Goal: Check status: Check status

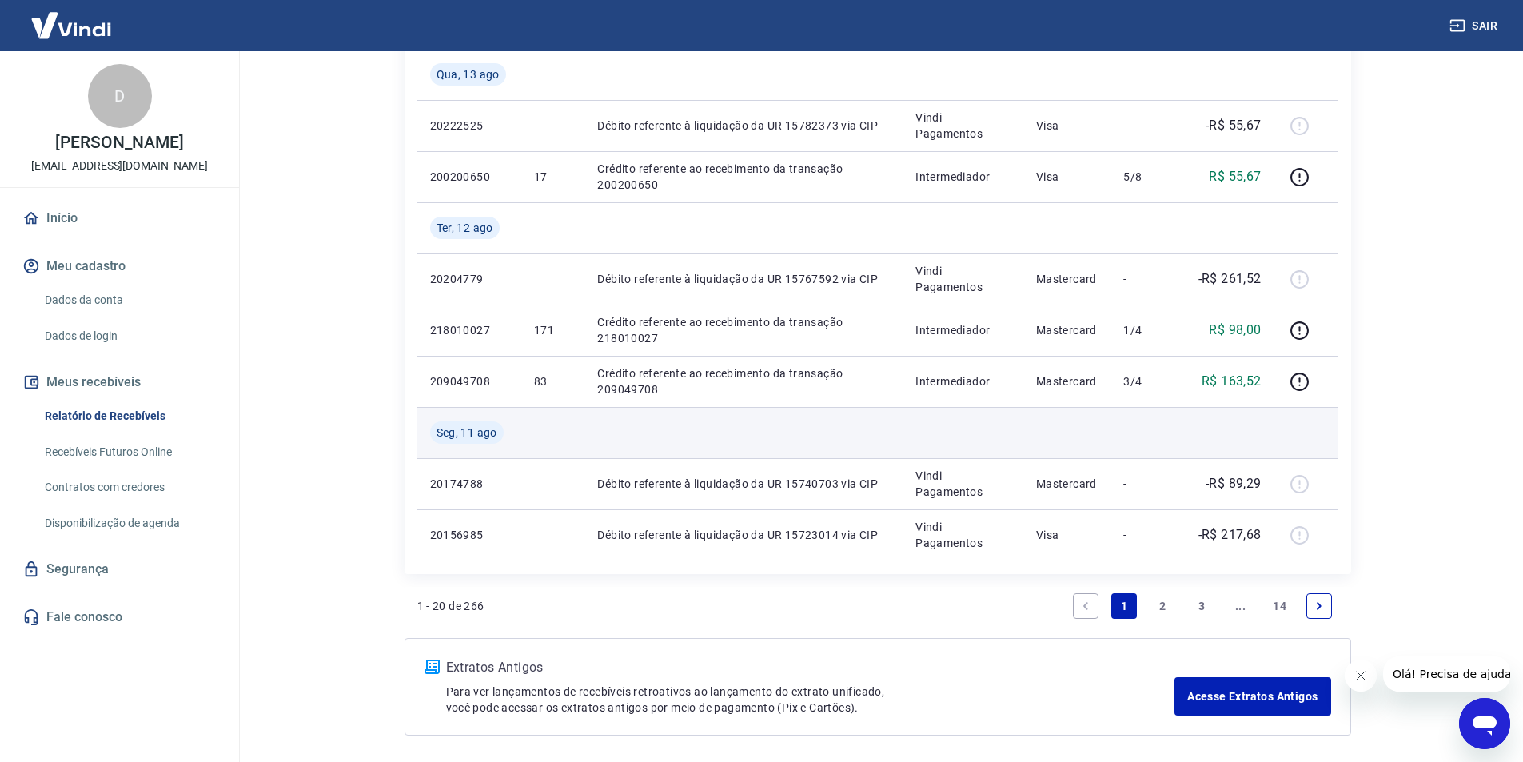
scroll to position [1119, 0]
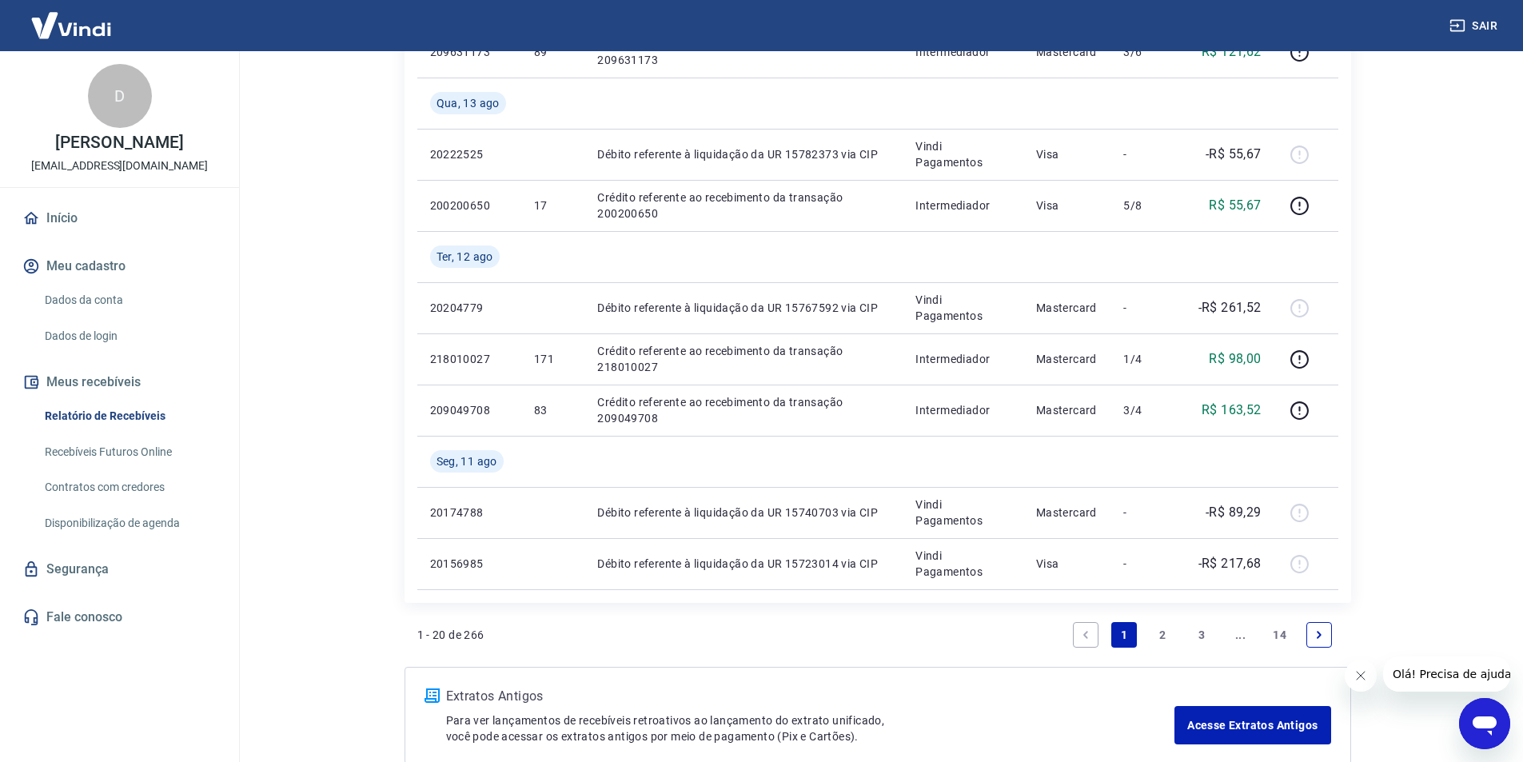
click at [1168, 632] on link "2" at bounding box center [1163, 635] width 26 height 26
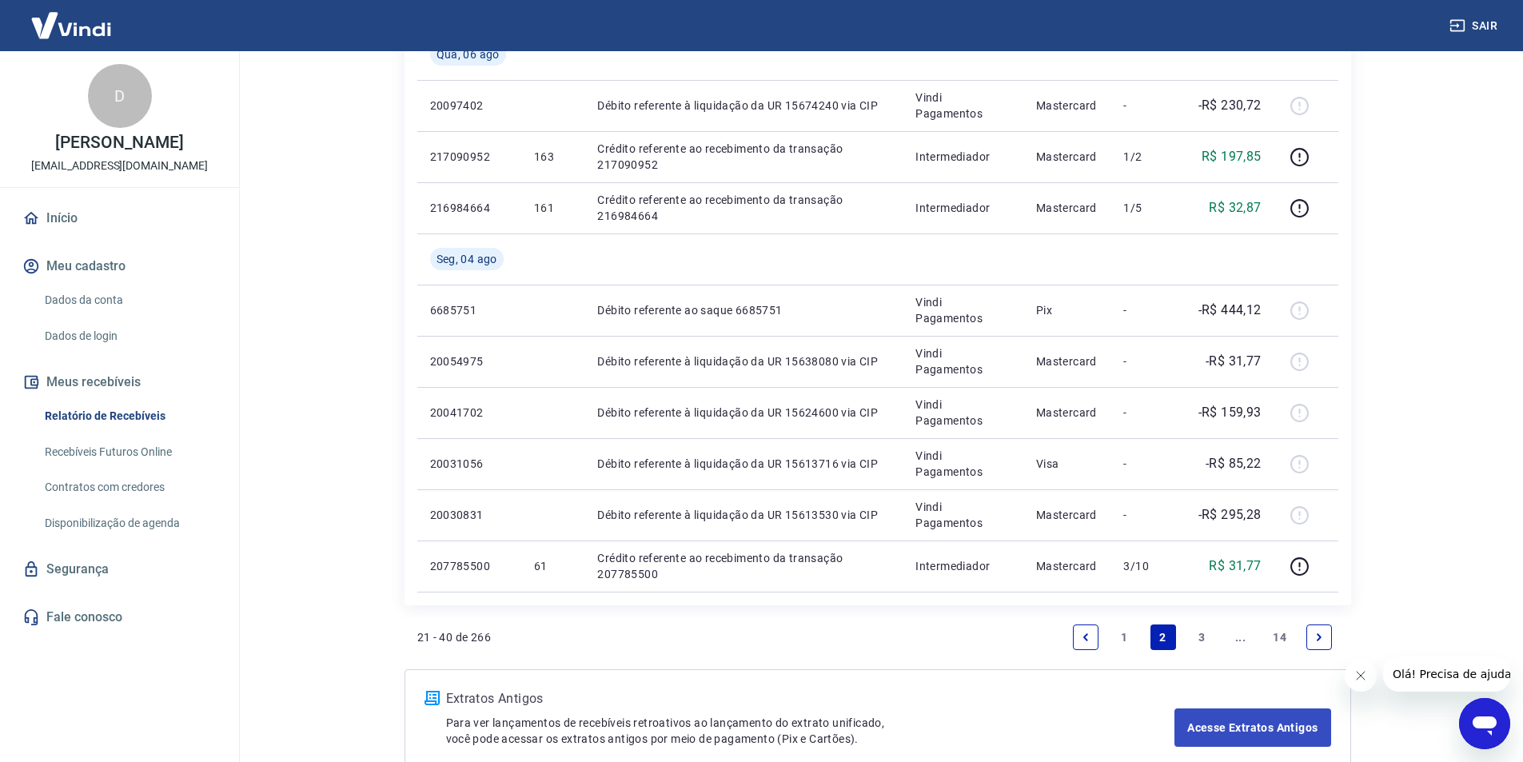
scroll to position [1158, 0]
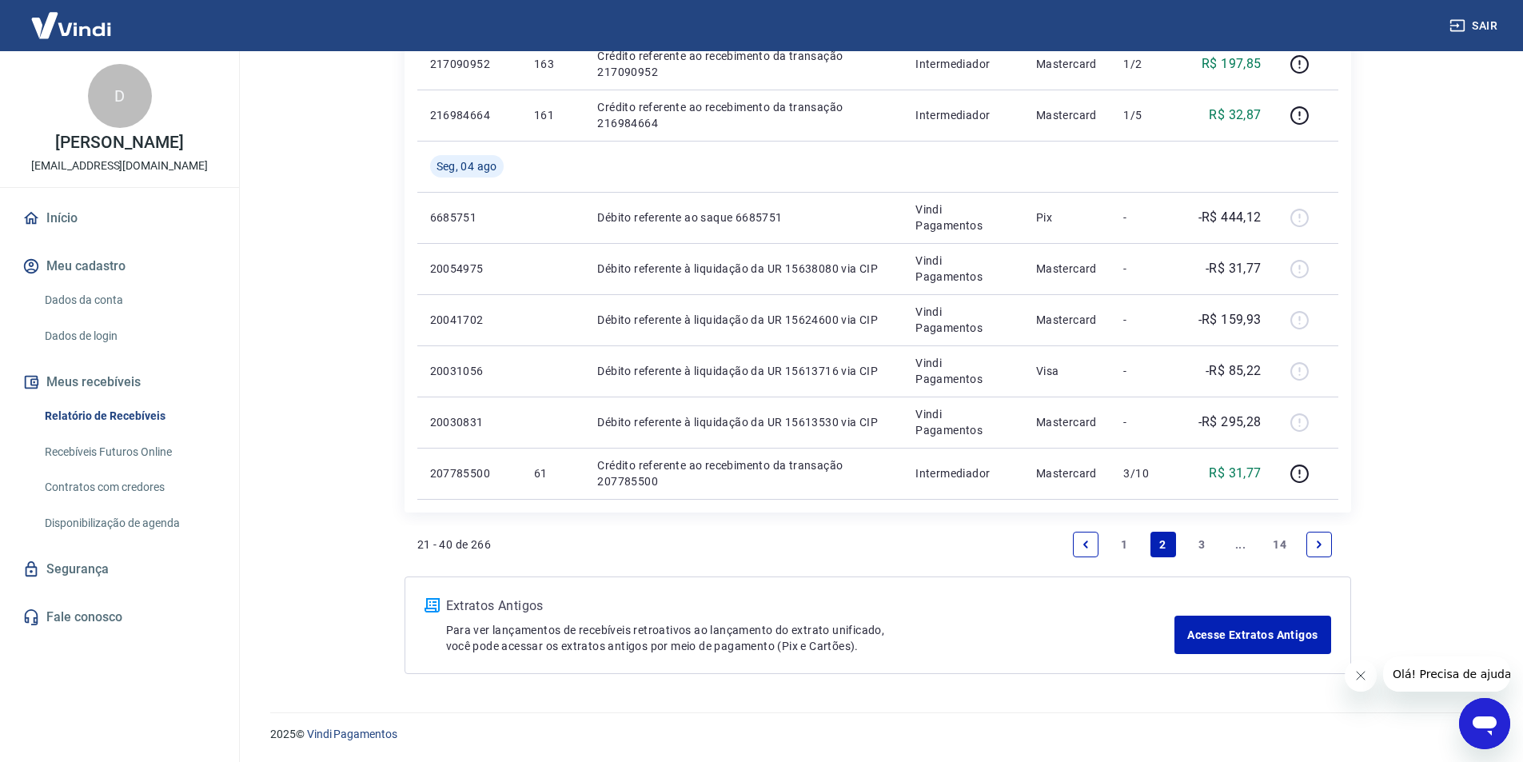
click at [1126, 539] on link "1" at bounding box center [1124, 545] width 26 height 26
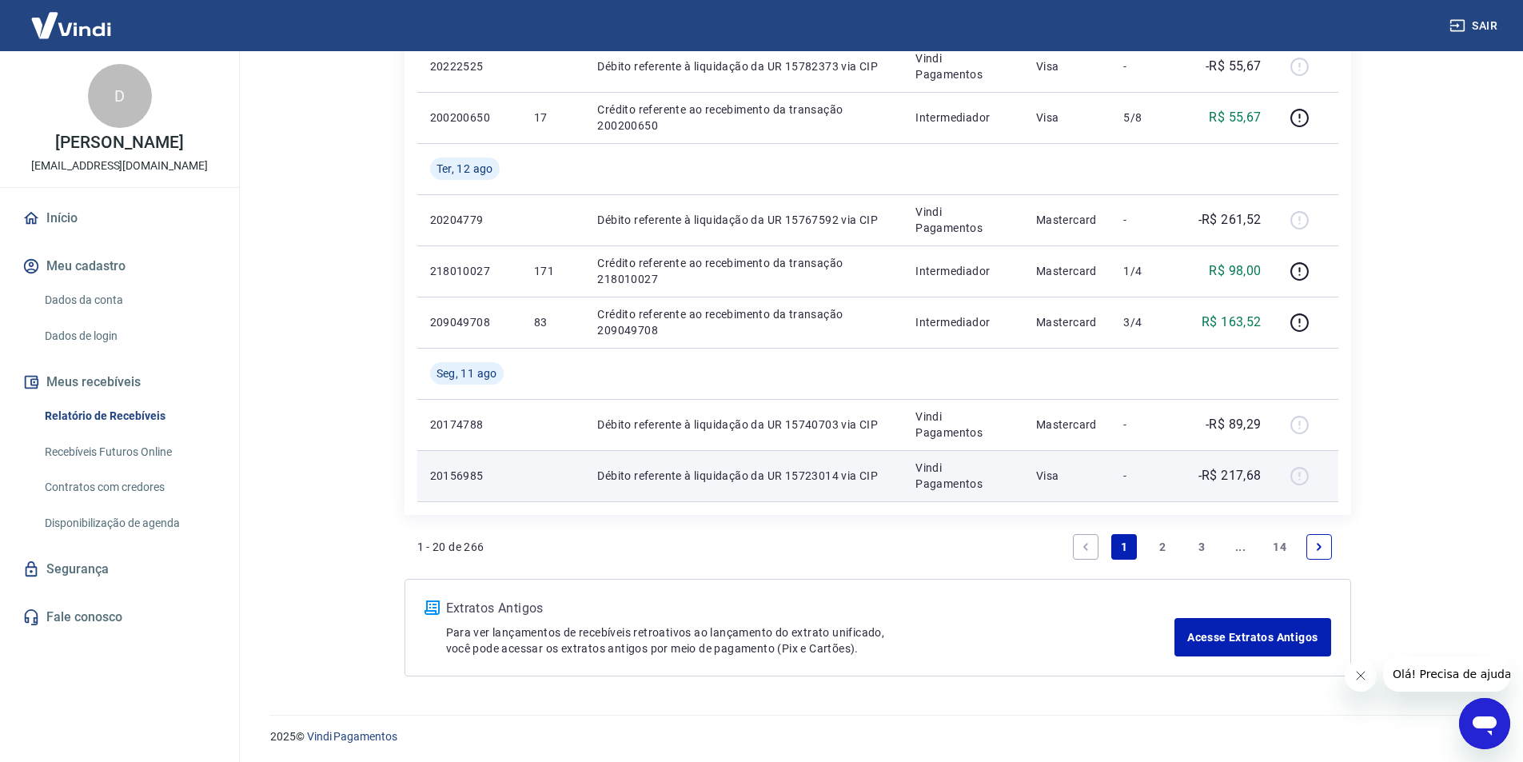
scroll to position [1210, 0]
click at [1240, 483] on td "-R$ 217,68" at bounding box center [1229, 473] width 90 height 51
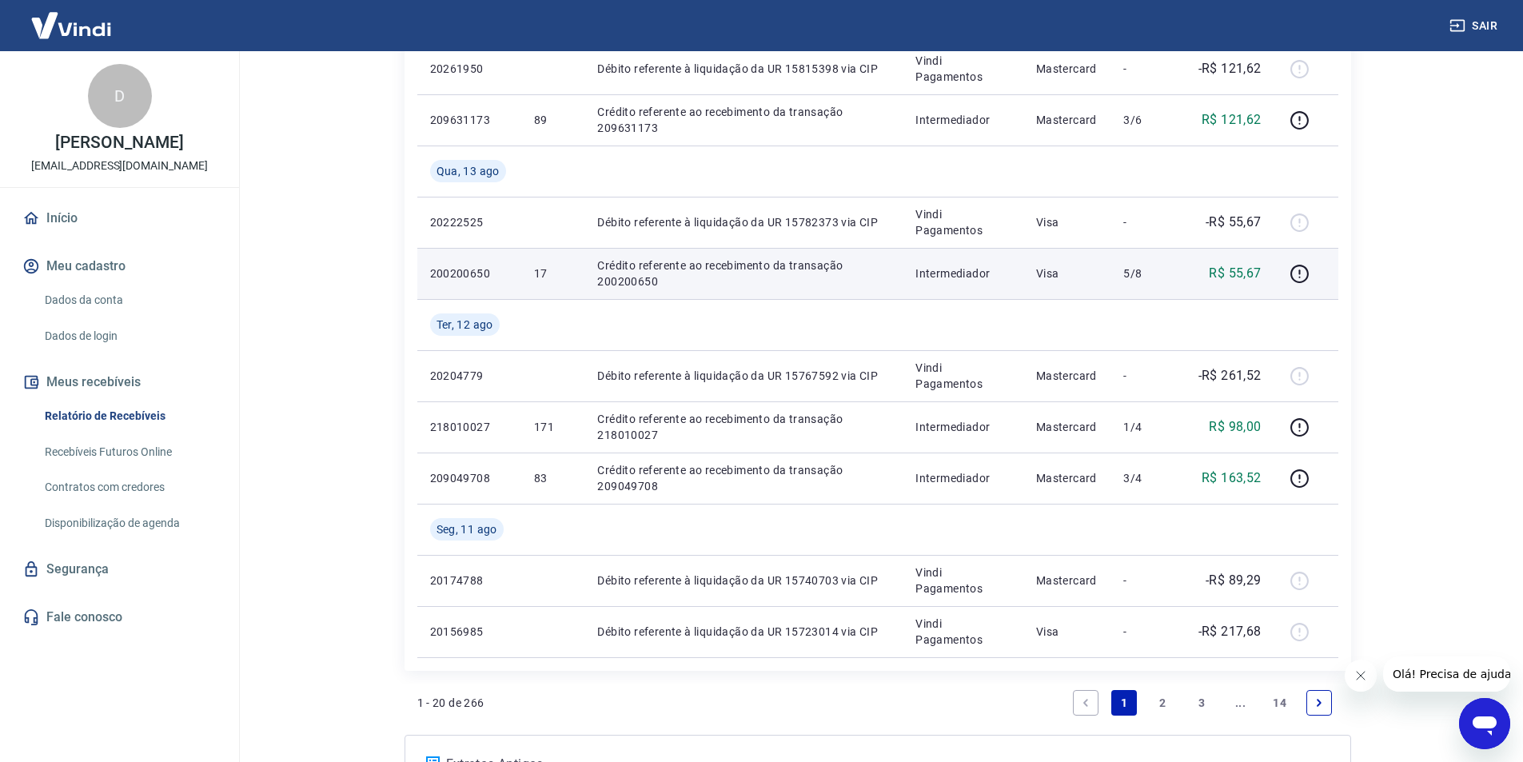
scroll to position [1130, 0]
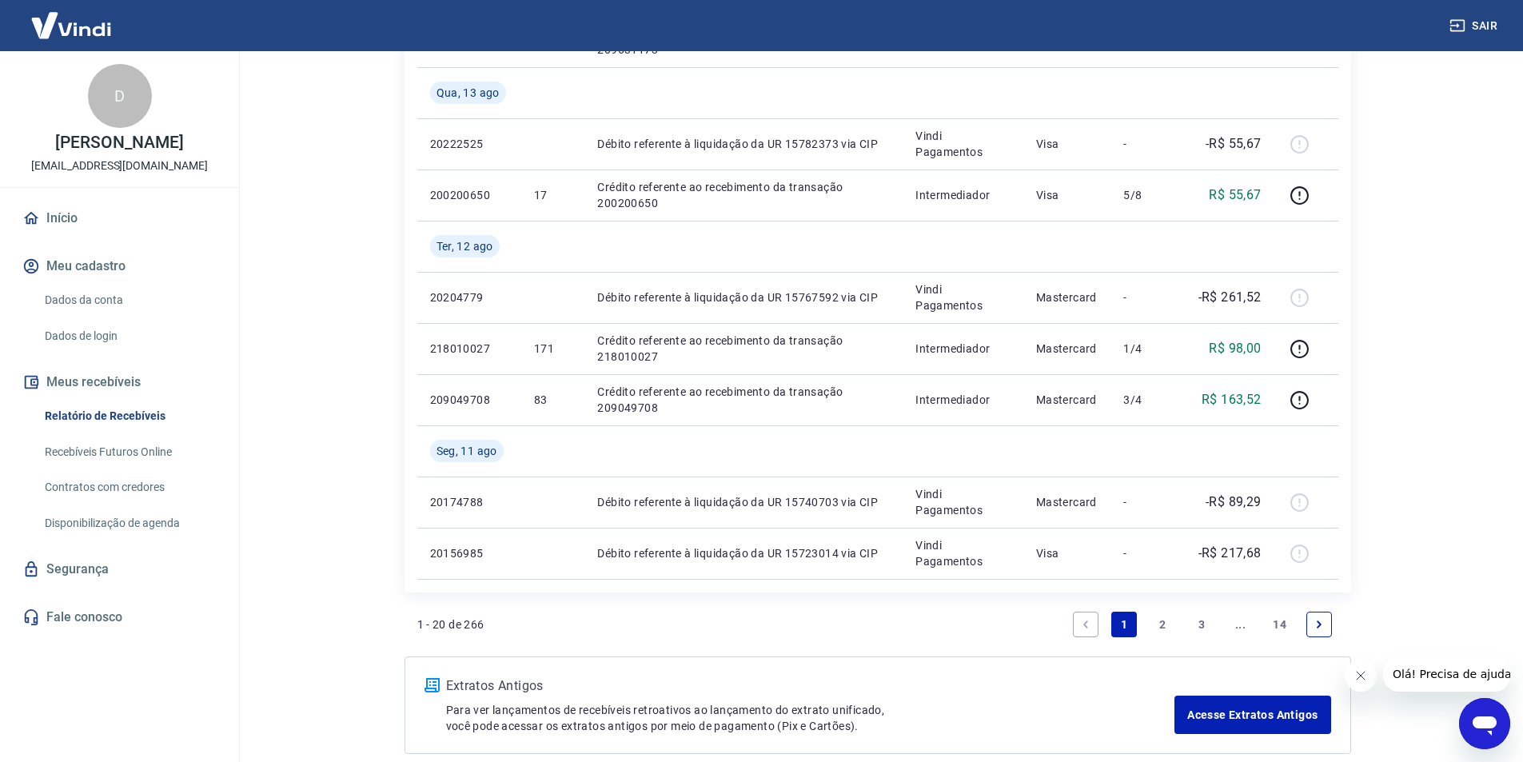
click at [1163, 623] on link "2" at bounding box center [1163, 625] width 26 height 26
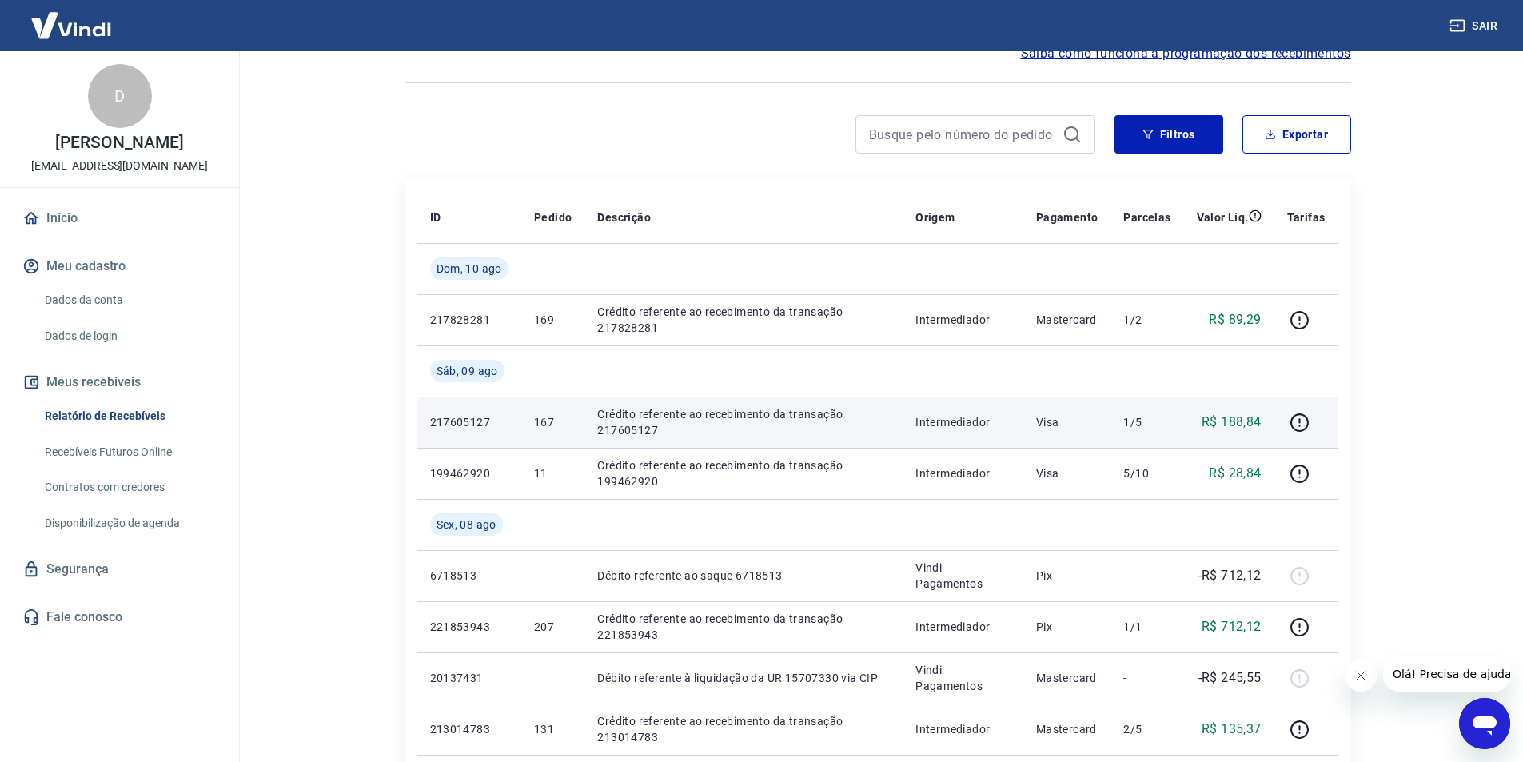
scroll to position [80, 0]
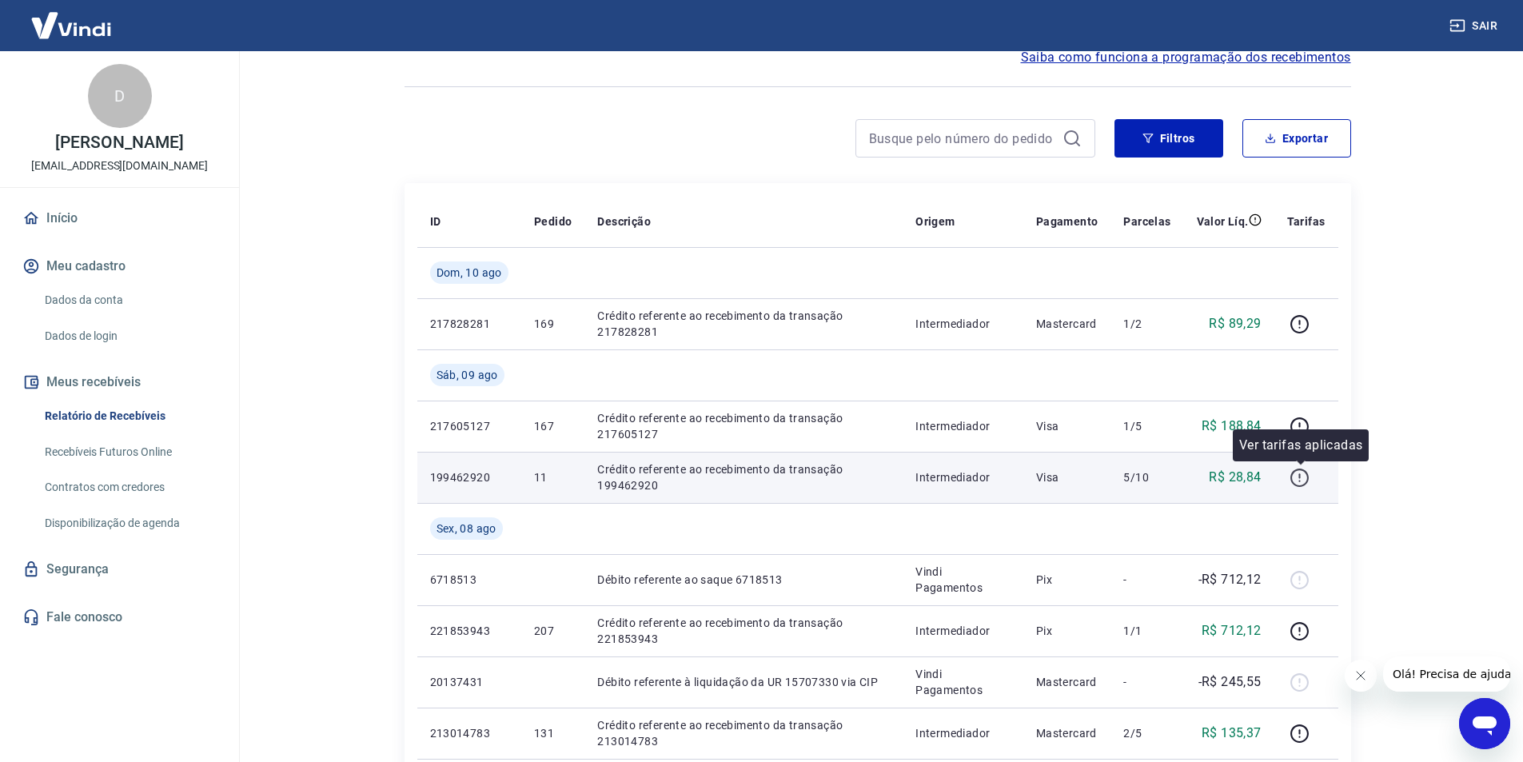
click at [1300, 478] on icon "button" at bounding box center [1299, 478] width 20 height 20
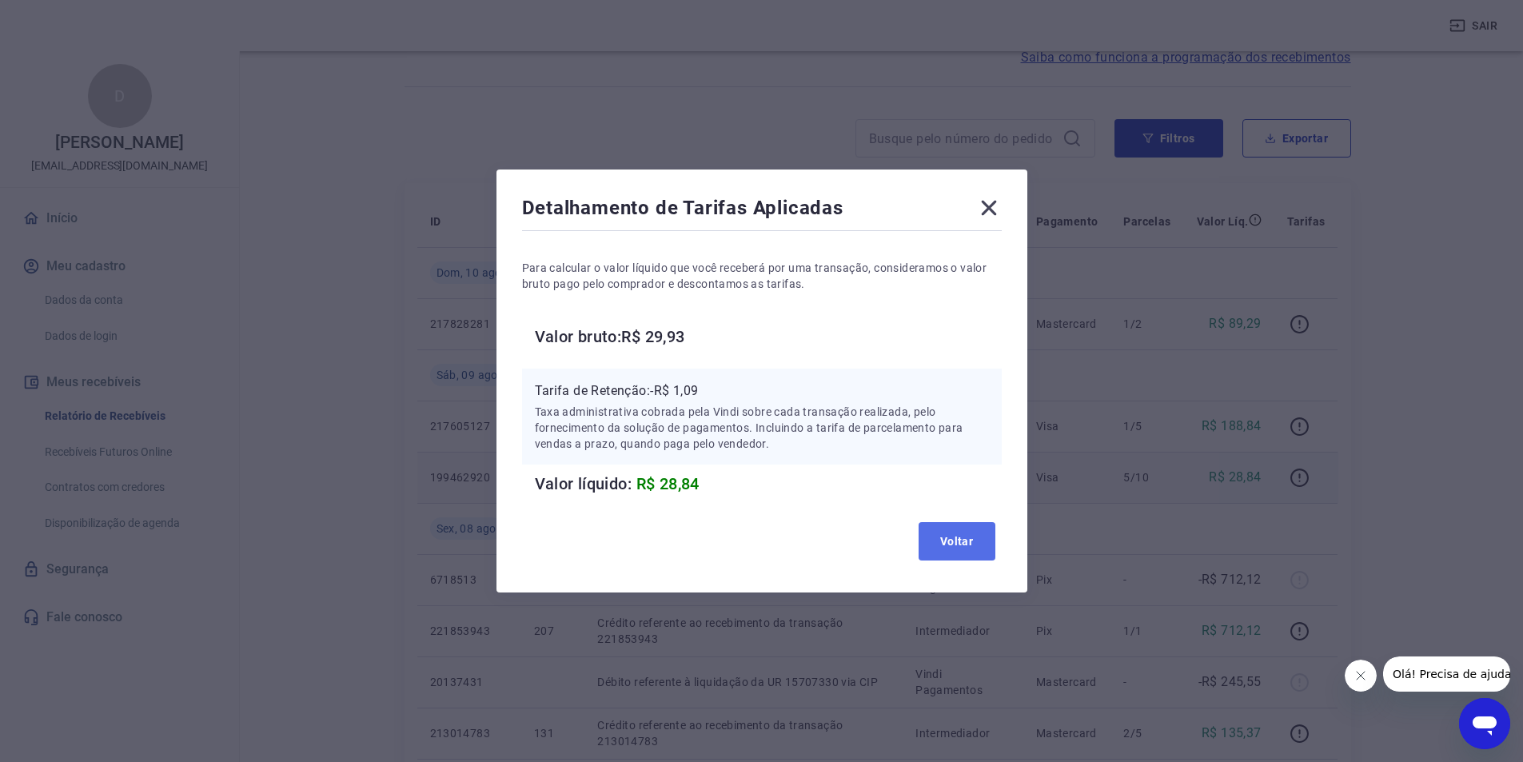
click at [966, 533] on button "Voltar" at bounding box center [957, 541] width 77 height 38
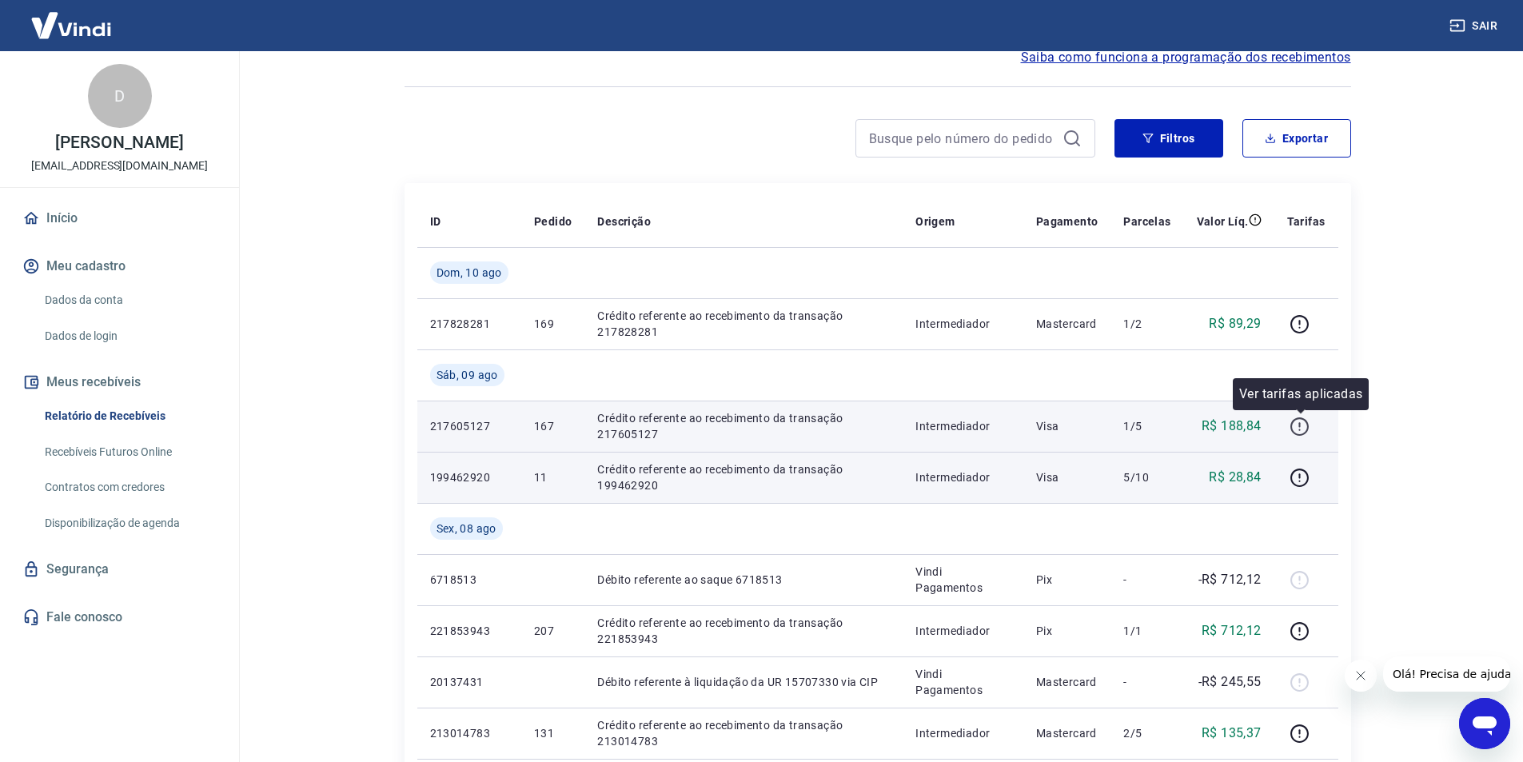
click at [1301, 426] on icon "button" at bounding box center [1300, 424] width 2 height 5
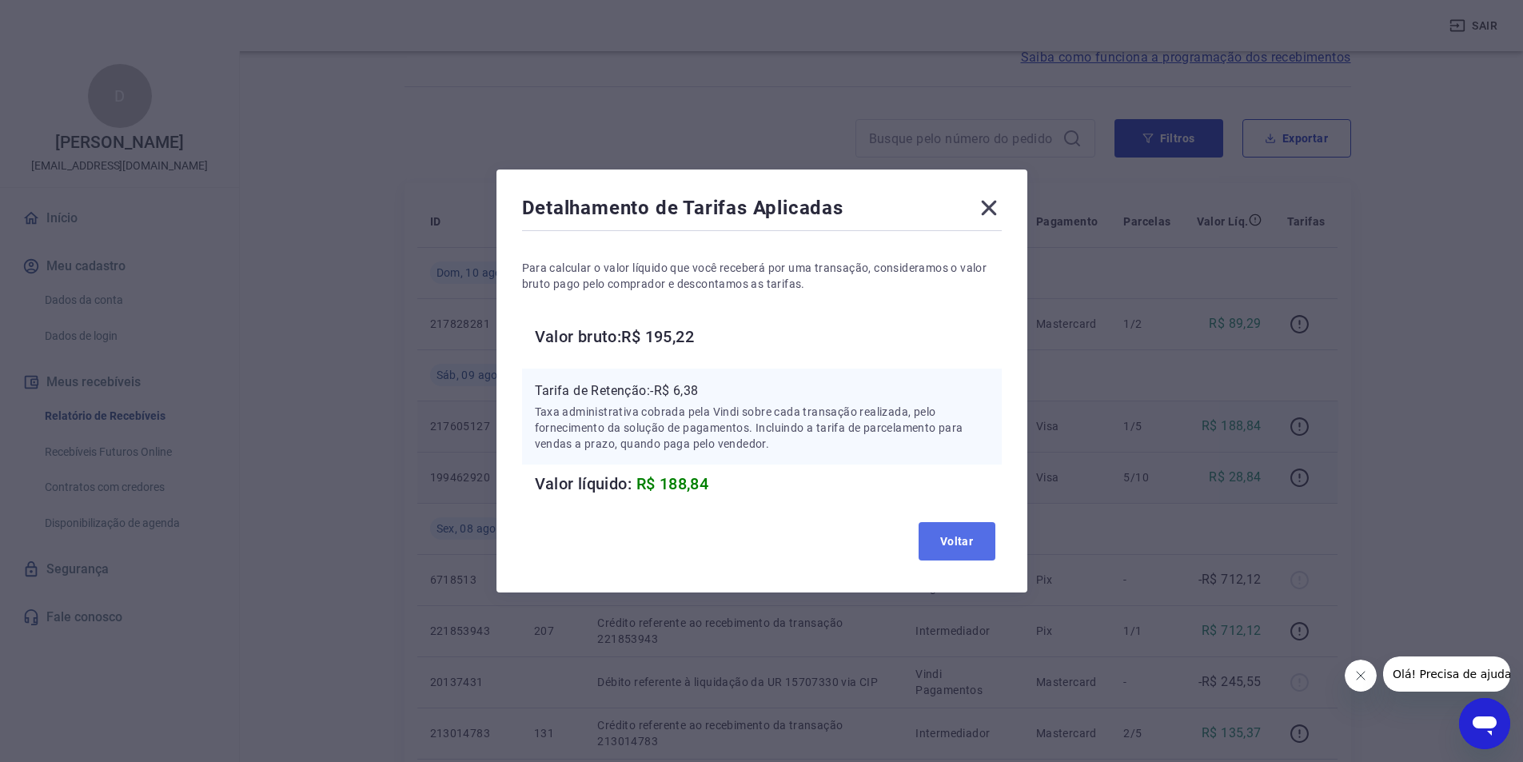
click at [968, 540] on button "Voltar" at bounding box center [957, 541] width 77 height 38
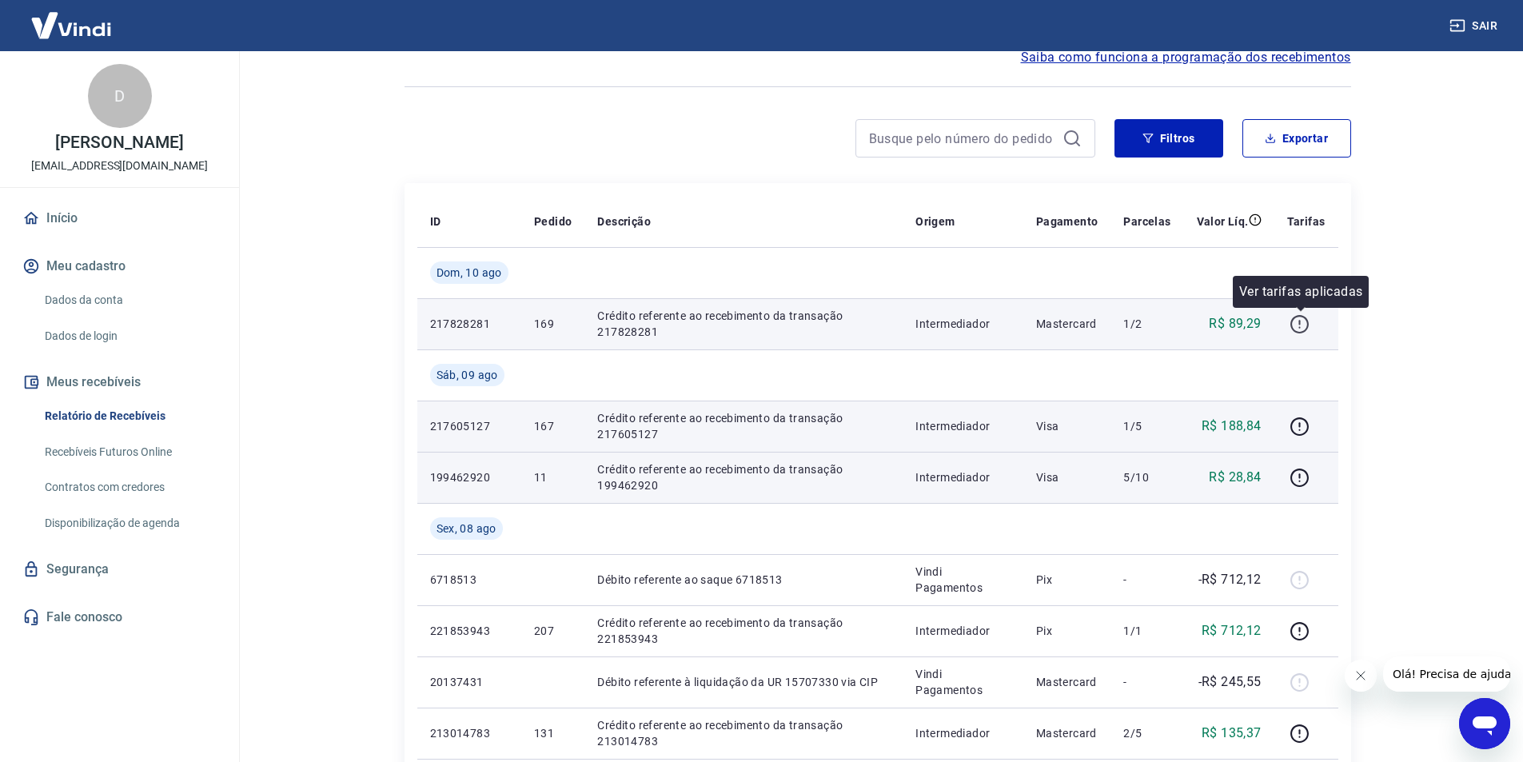
click at [1302, 325] on icon "button" at bounding box center [1299, 324] width 20 height 20
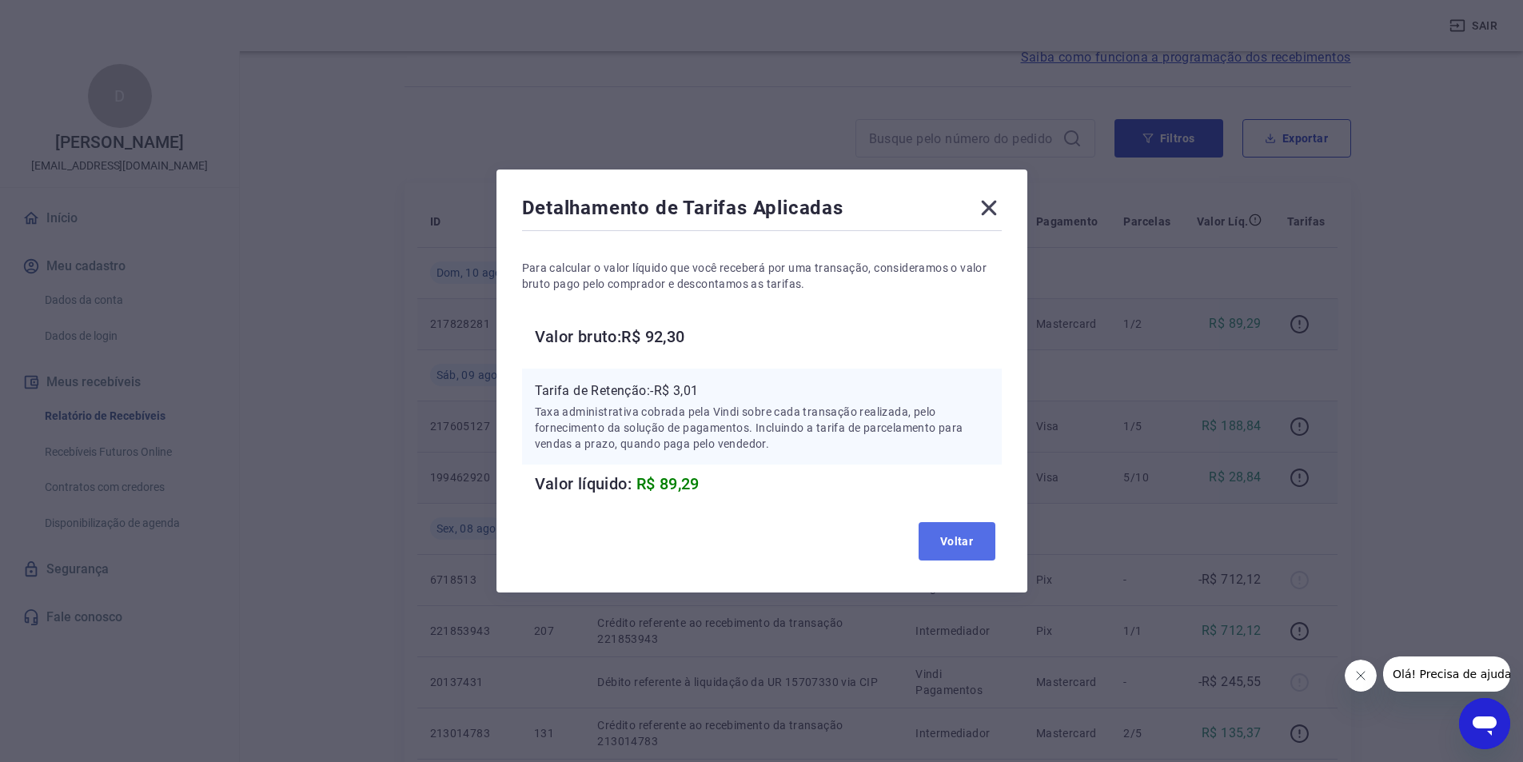
click at [971, 541] on button "Voltar" at bounding box center [957, 541] width 77 height 38
